Goal: Task Accomplishment & Management: Manage account settings

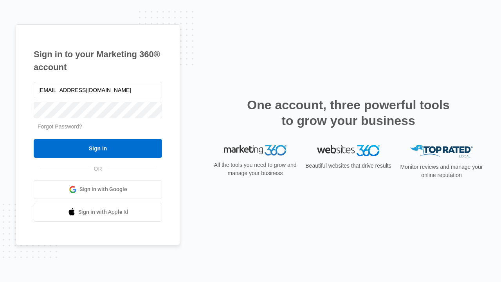
type input "dankie614@gmail.com"
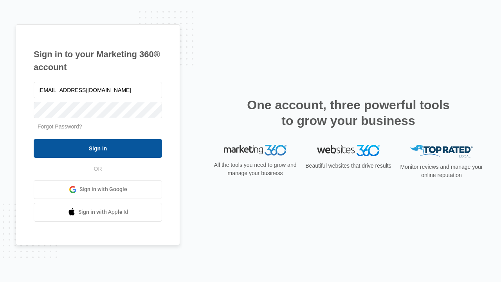
click at [98, 148] on input "Sign In" at bounding box center [98, 148] width 128 height 19
